Goal: Find specific page/section: Find specific page/section

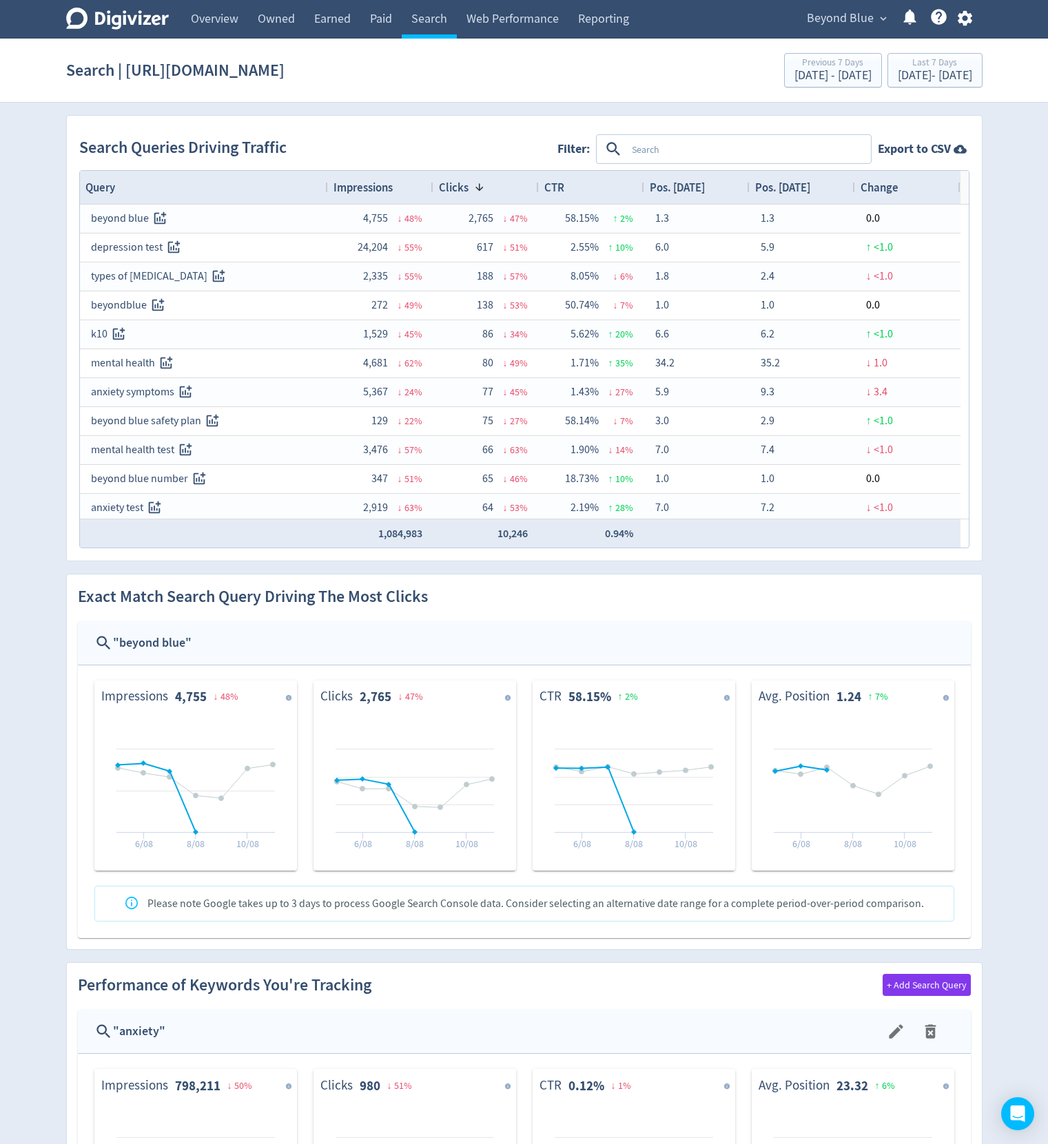
click at [429, 21] on link "Search" at bounding box center [429, 19] width 55 height 39
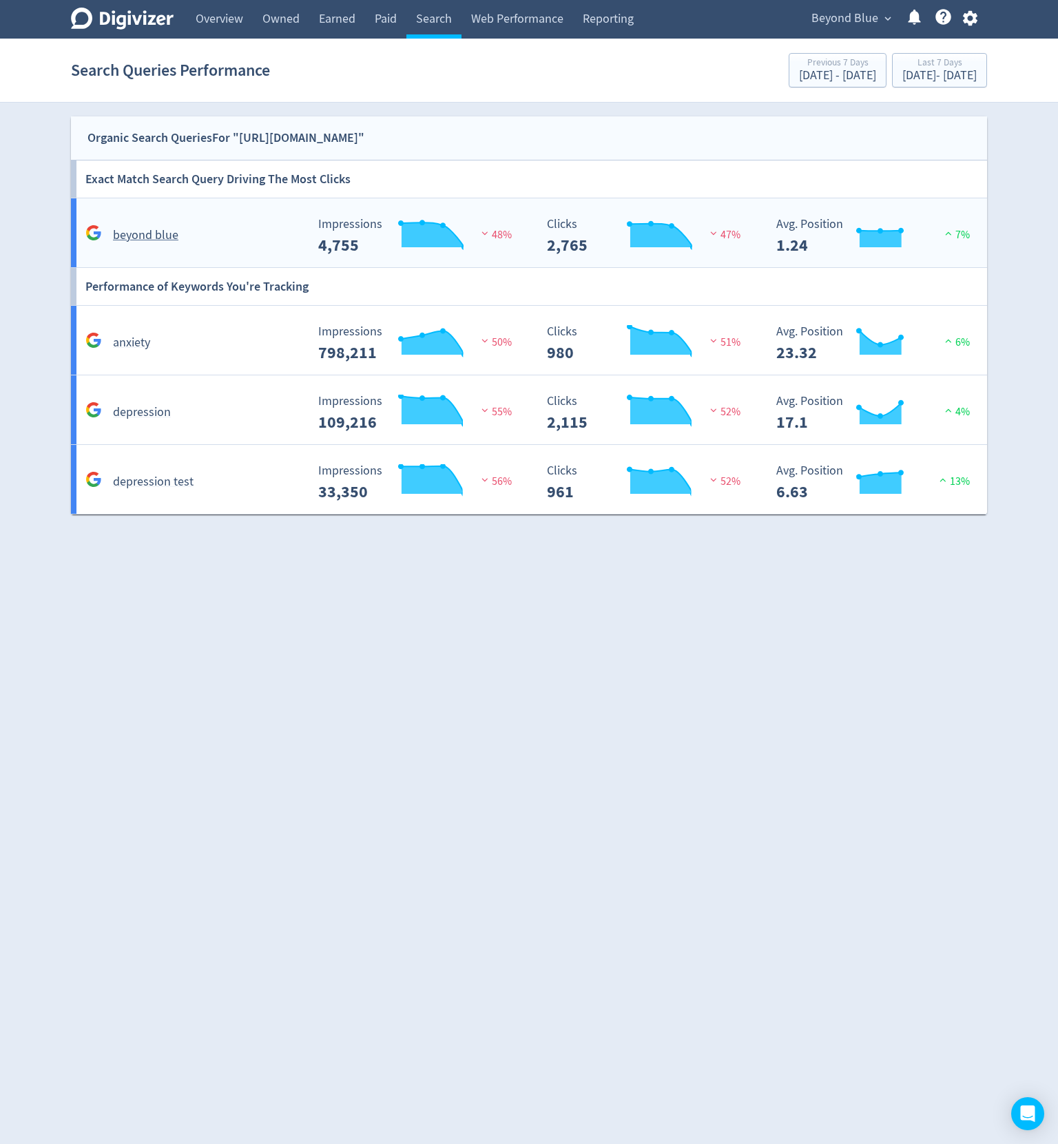
click at [501, 249] on rect "\a Impressions\a 4,755\a" at bounding box center [414, 236] width 207 height 37
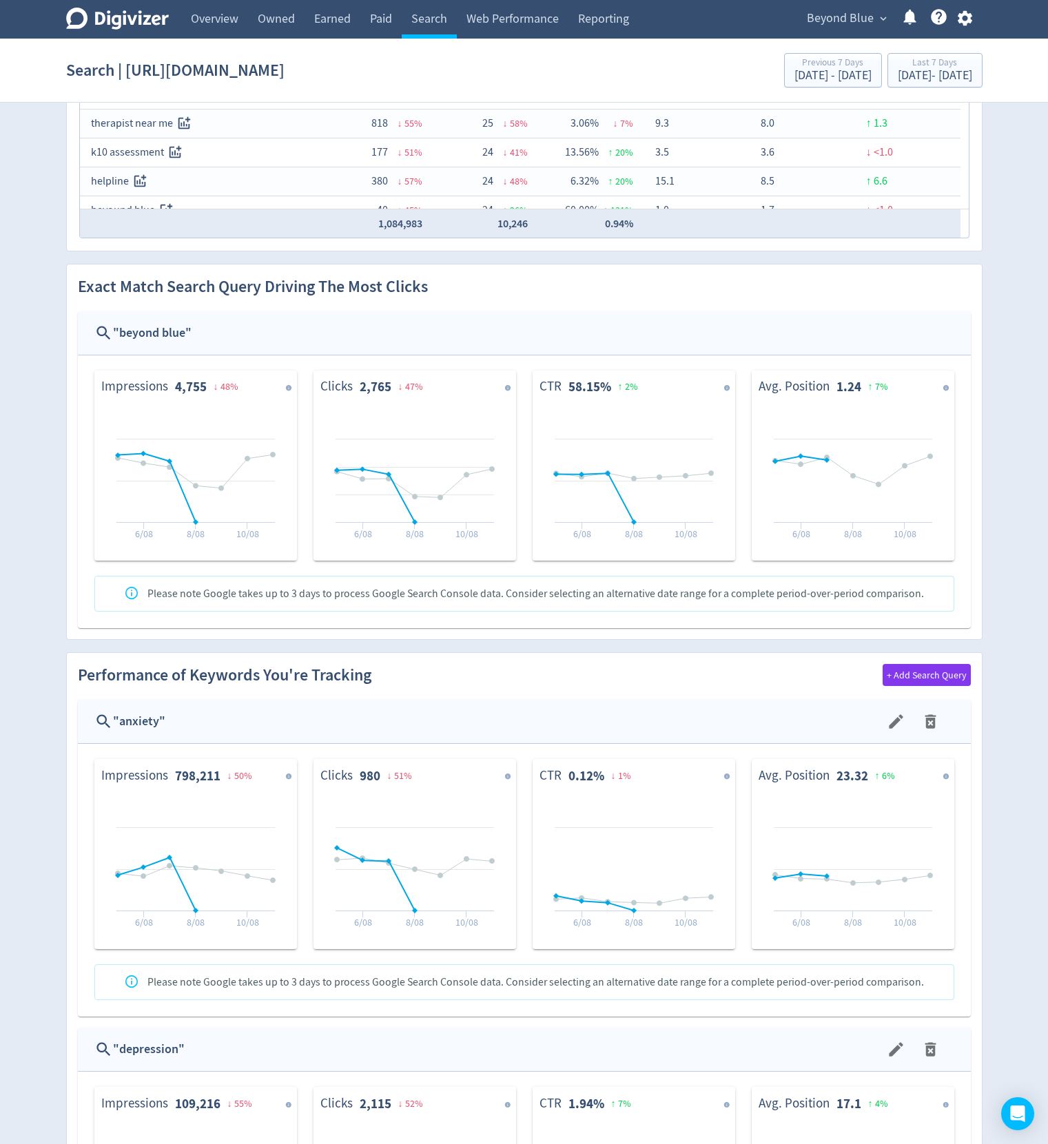
scroll to position [413, 0]
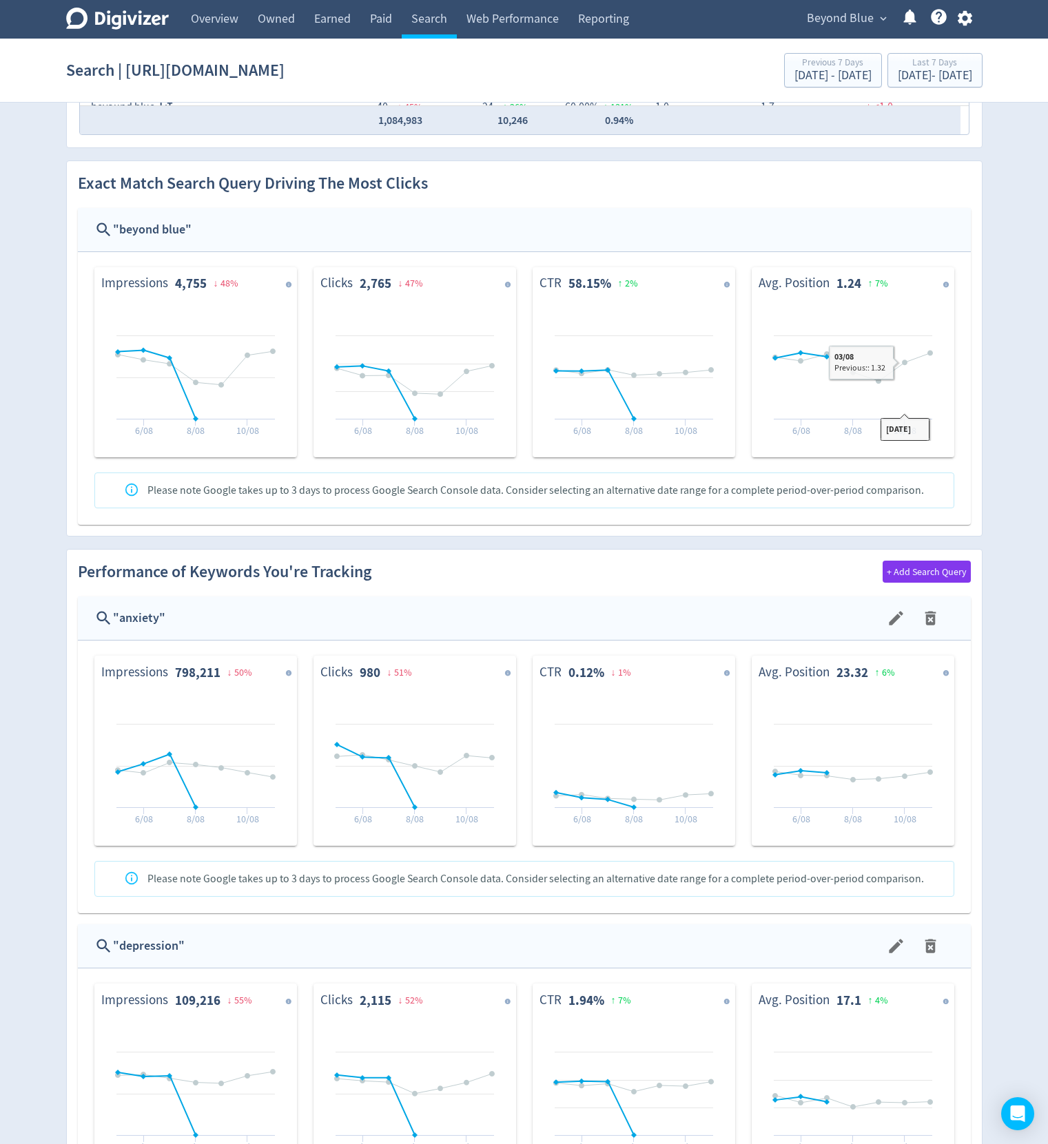
click at [986, 220] on div "Search Queries Driving Traffic Filter: Export to CSV Drag here to set row group…" at bounding box center [524, 1019] width 941 height 2635
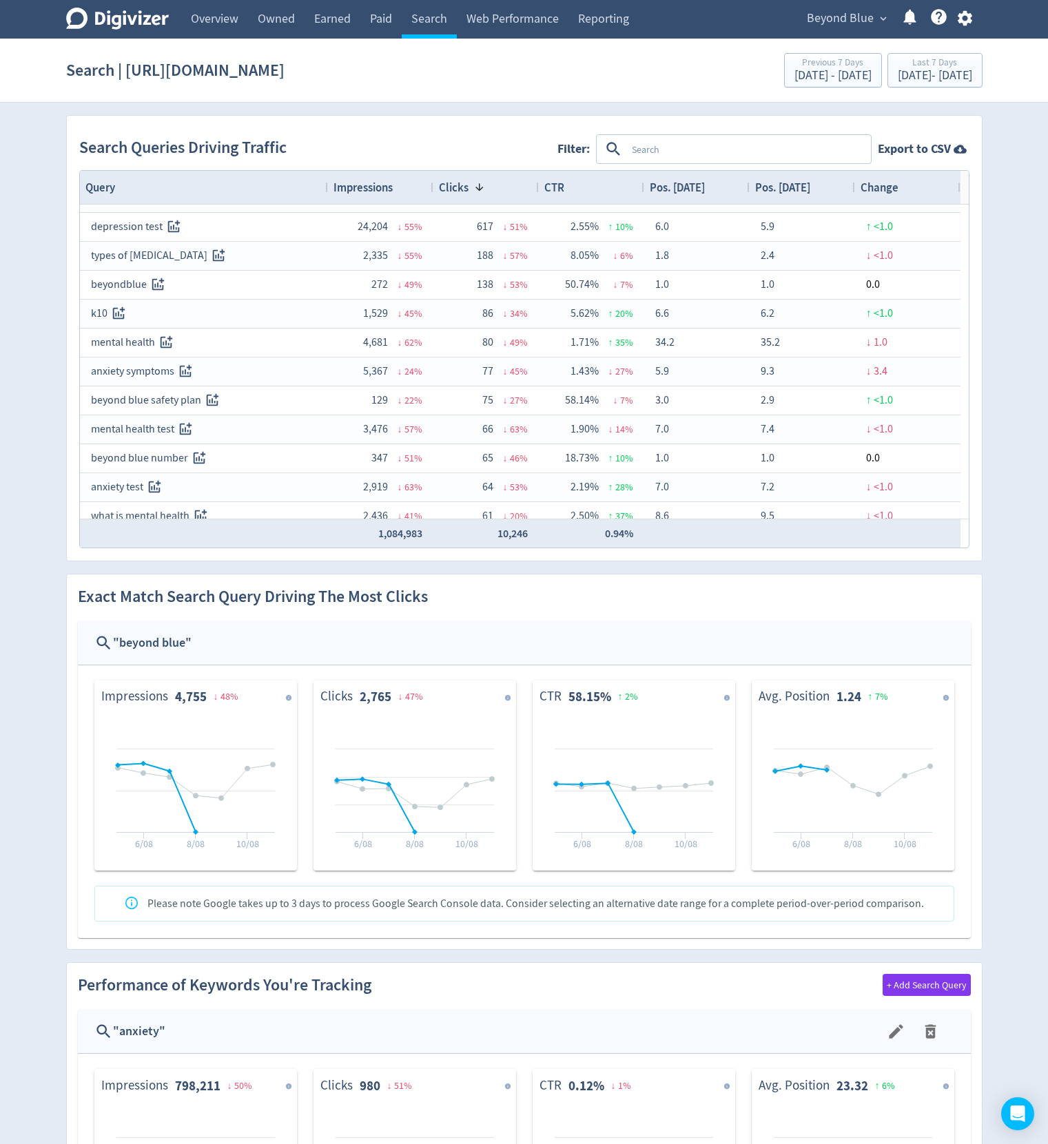
scroll to position [0, 0]
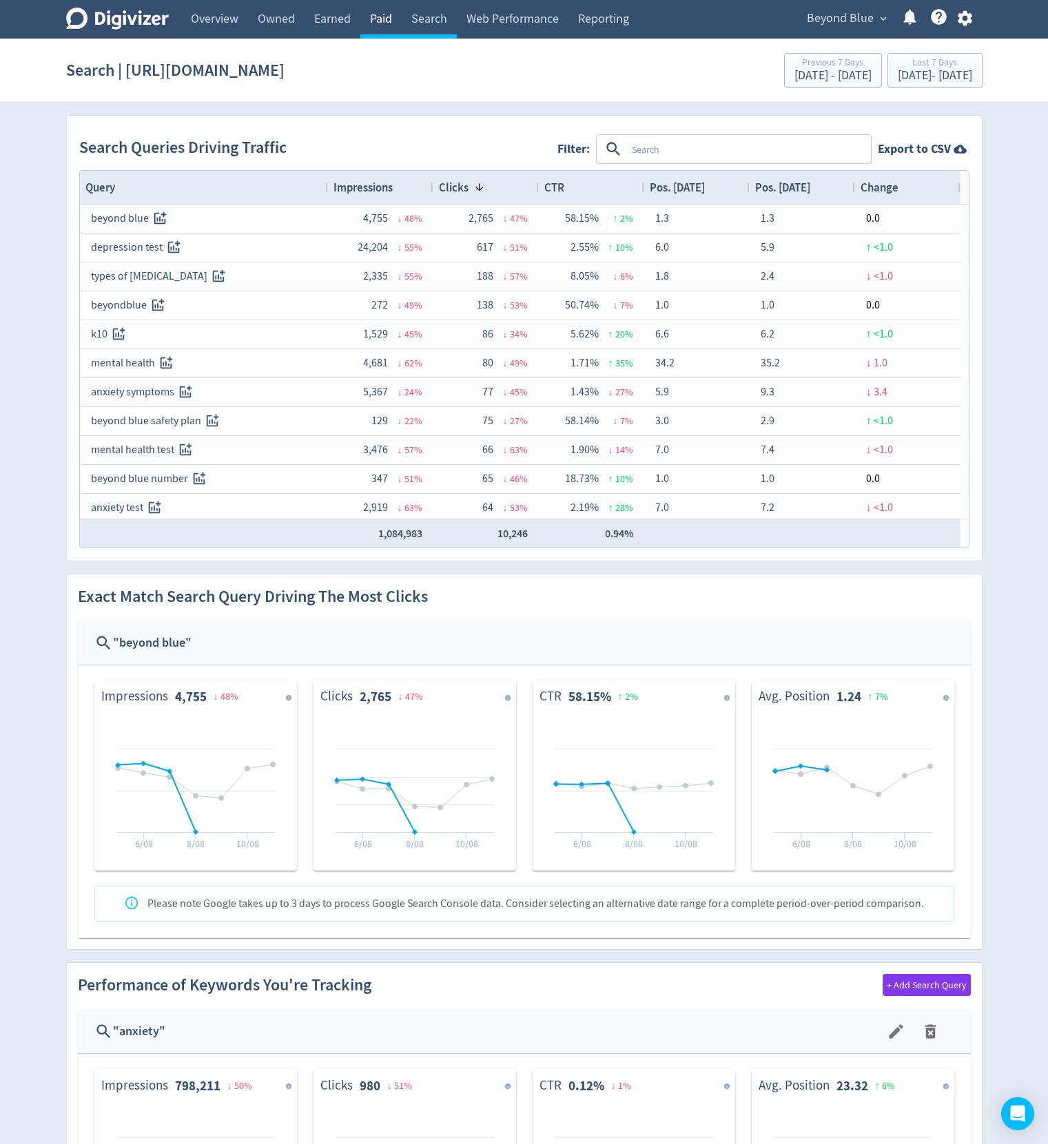
click at [397, 24] on link "Paid" at bounding box center [380, 19] width 41 height 39
